Goal: Transaction & Acquisition: Purchase product/service

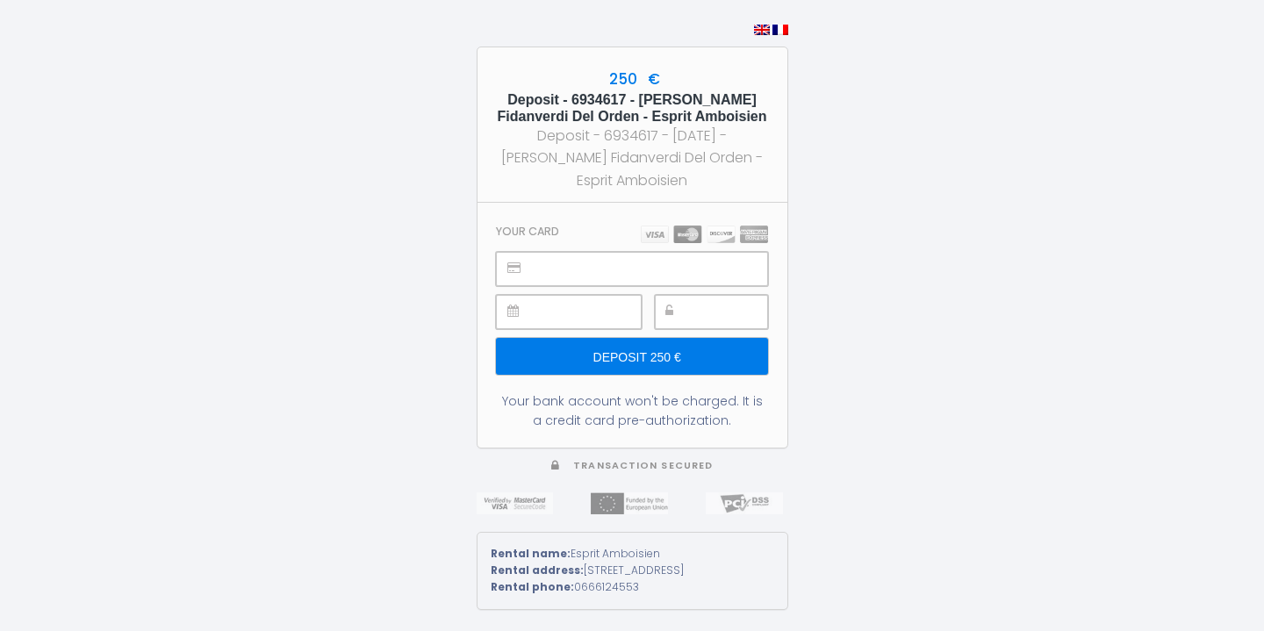
click at [716, 338] on input "Deposit 250 €" at bounding box center [631, 356] width 271 height 37
click at [572, 360] on input "Deposit 250 €" at bounding box center [631, 356] width 271 height 37
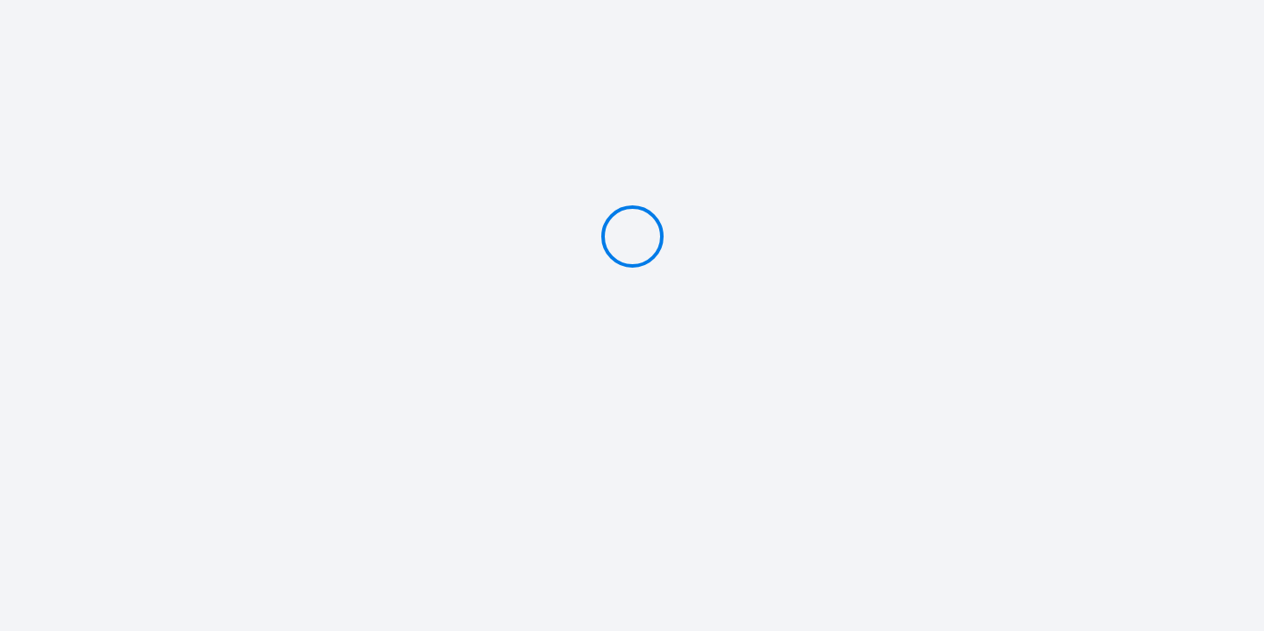
type input "Deposit 250 €"
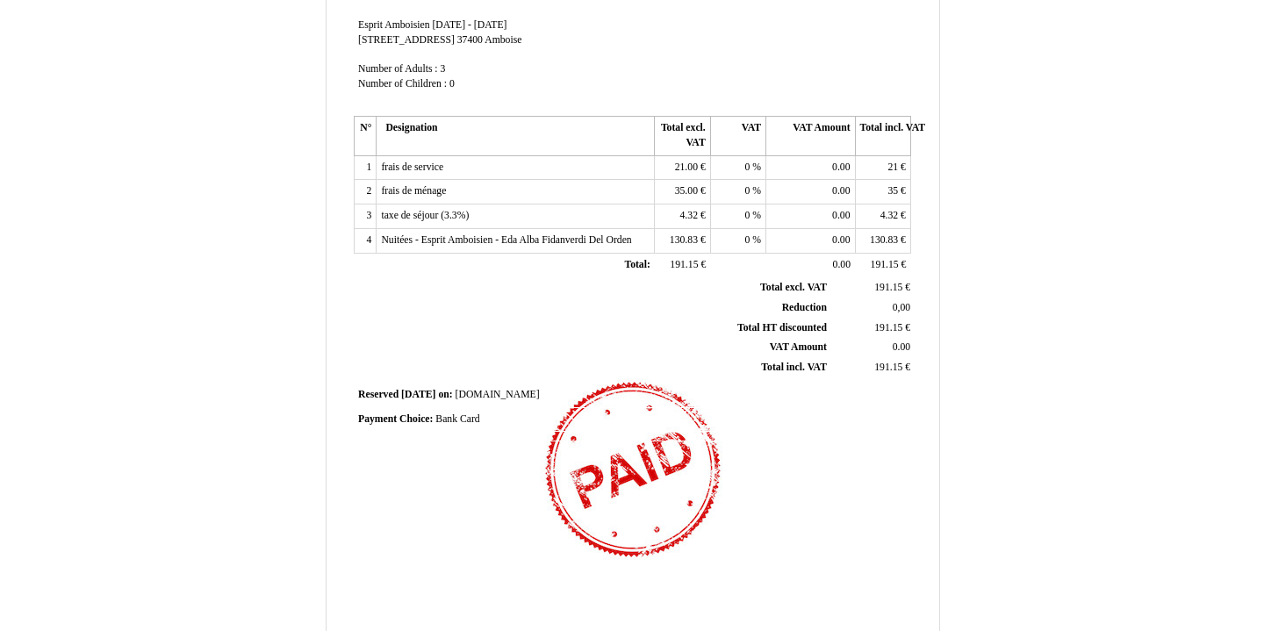
scroll to position [399, 0]
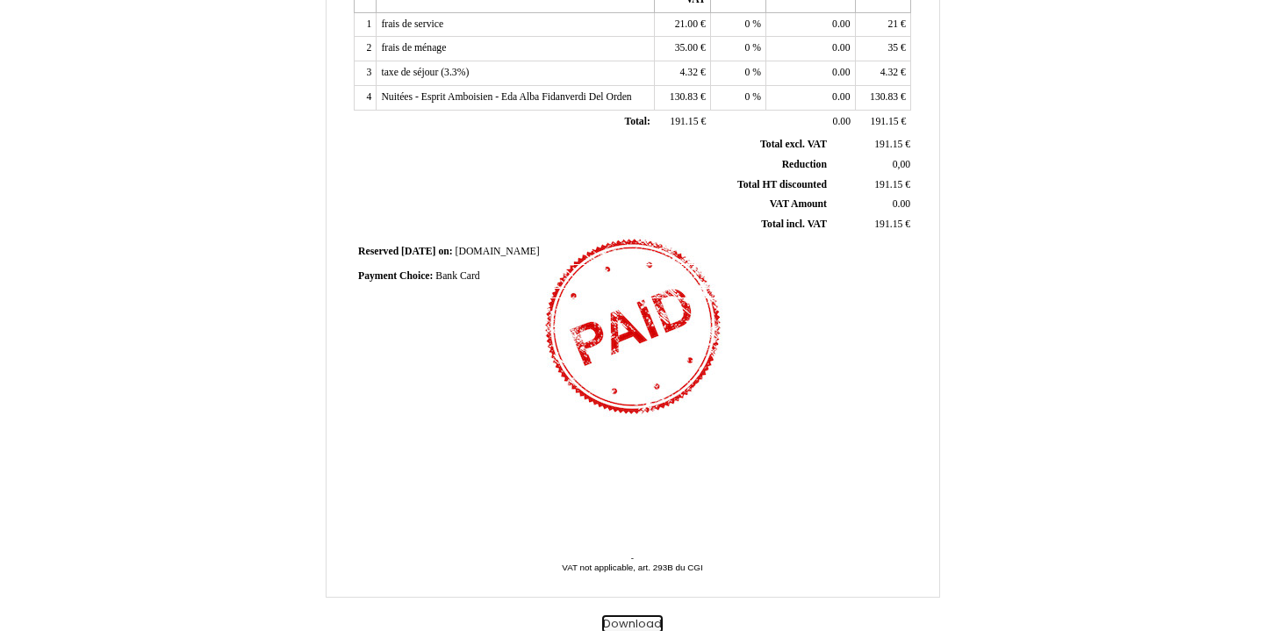
click at [625, 620] on button "Download" at bounding box center [632, 624] width 61 height 18
